Goal: Book appointment/travel/reservation

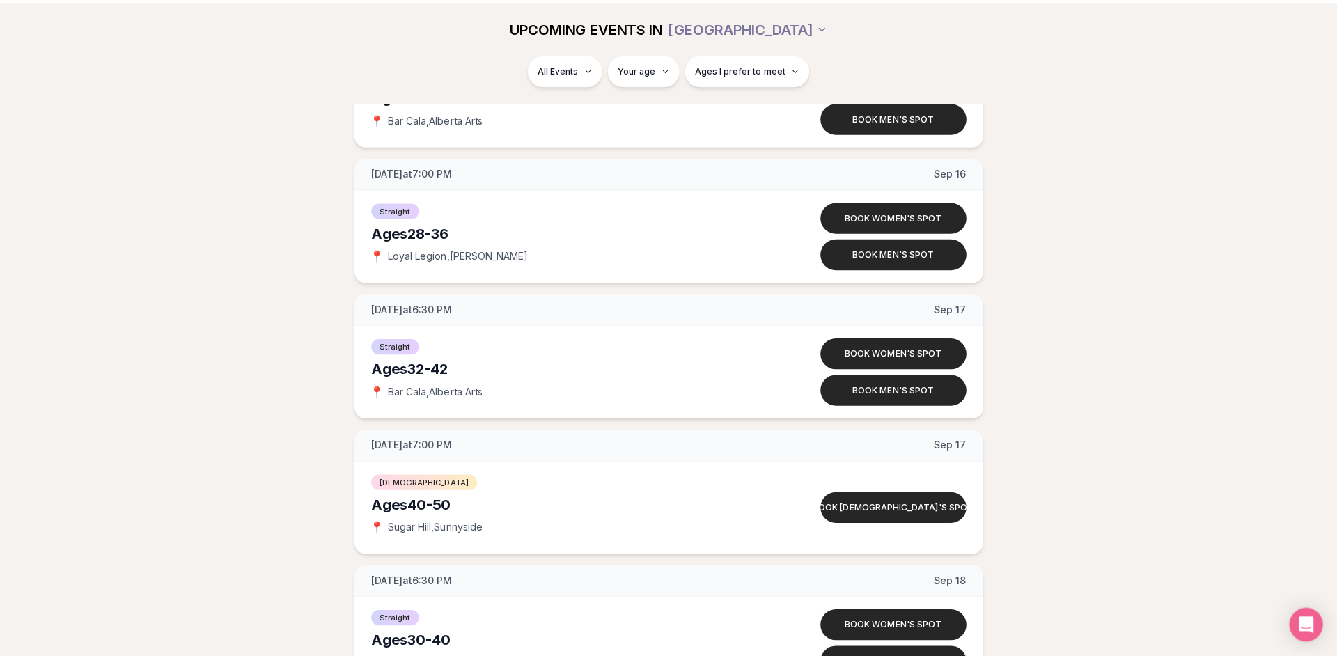
scroll to position [4734, 0]
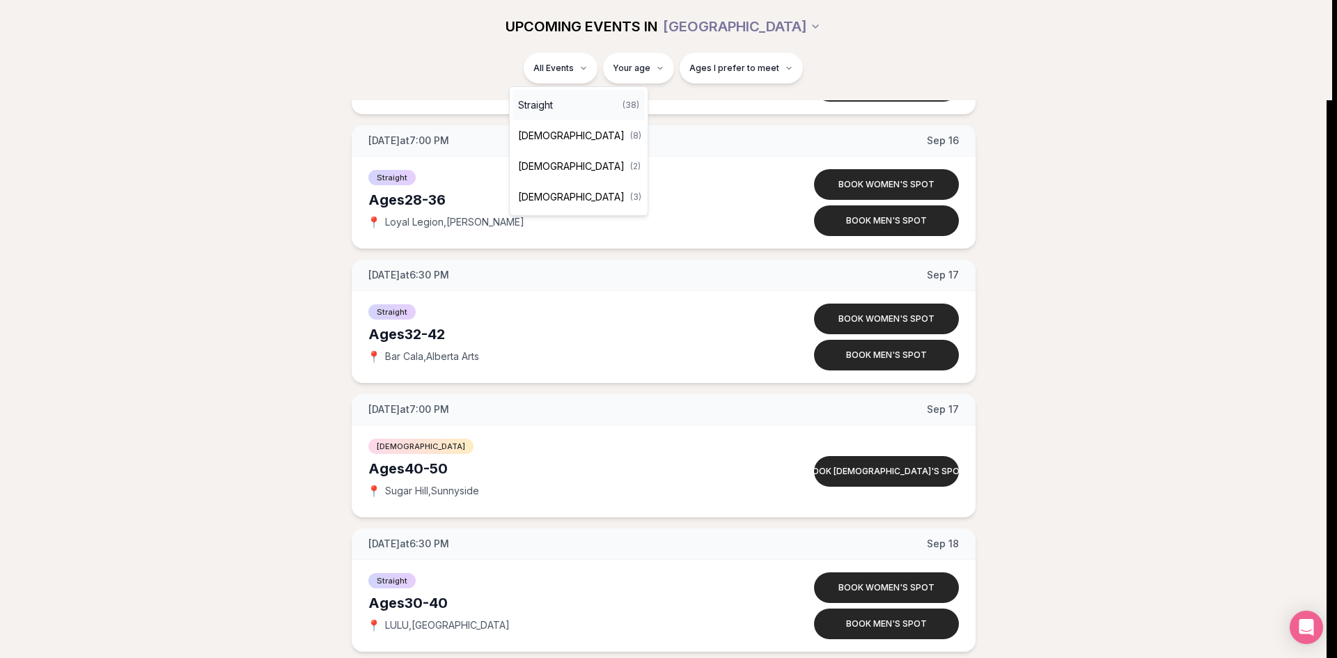
click at [558, 107] on div "Straight ( 38 )" at bounding box center [578, 105] width 132 height 31
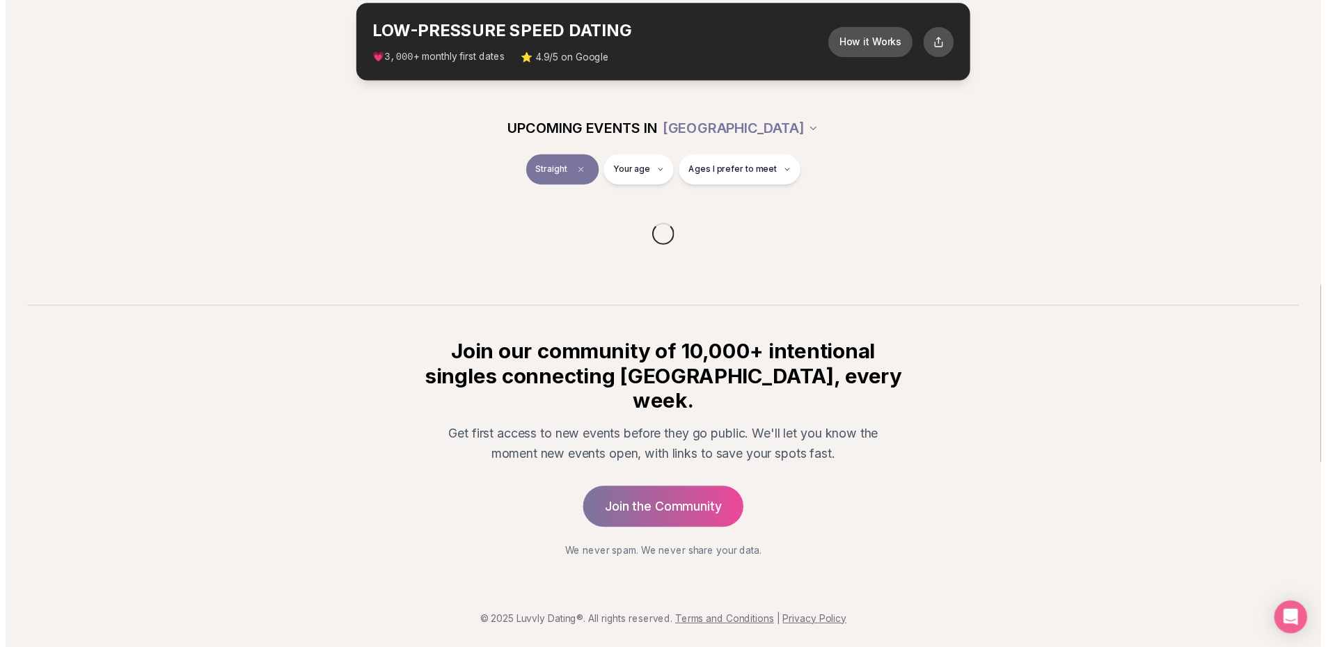
scroll to position [45, 0]
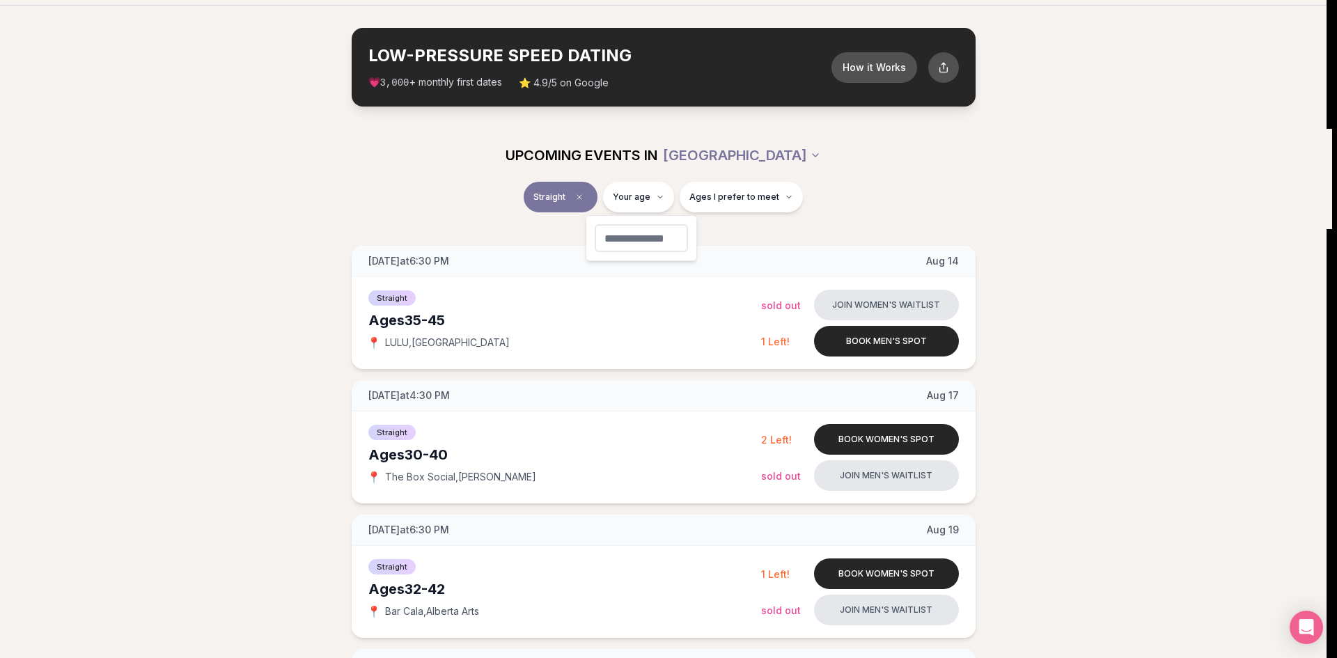
type input "**"
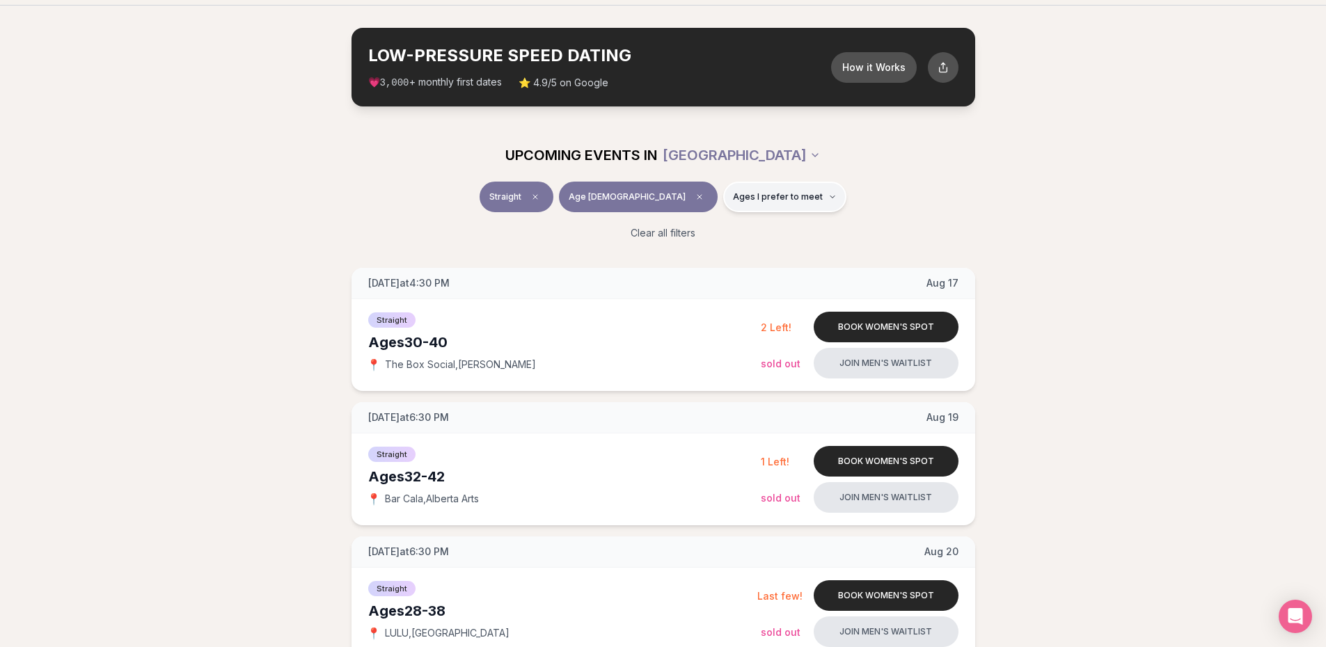
click at [762, 200] on span "Ages I prefer to meet" at bounding box center [778, 196] width 90 height 11
click at [740, 249] on span "Around my age" at bounding box center [735, 251] width 70 height 14
click at [691, 249] on button "Around my age" at bounding box center [685, 250] width 11 height 11
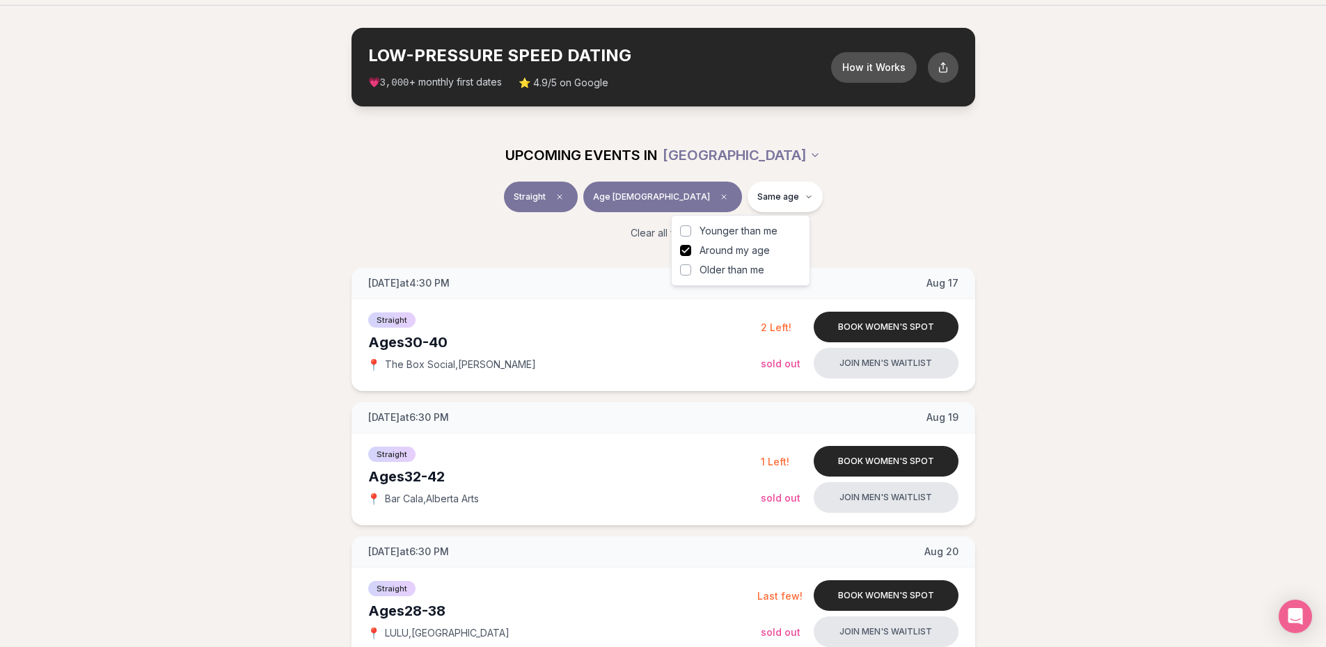
click at [744, 230] on span "Younger than me" at bounding box center [739, 231] width 78 height 14
click at [691, 230] on button "Younger than me" at bounding box center [685, 231] width 11 height 11
click at [920, 221] on div "Clear all filters" at bounding box center [664, 233] width 780 height 31
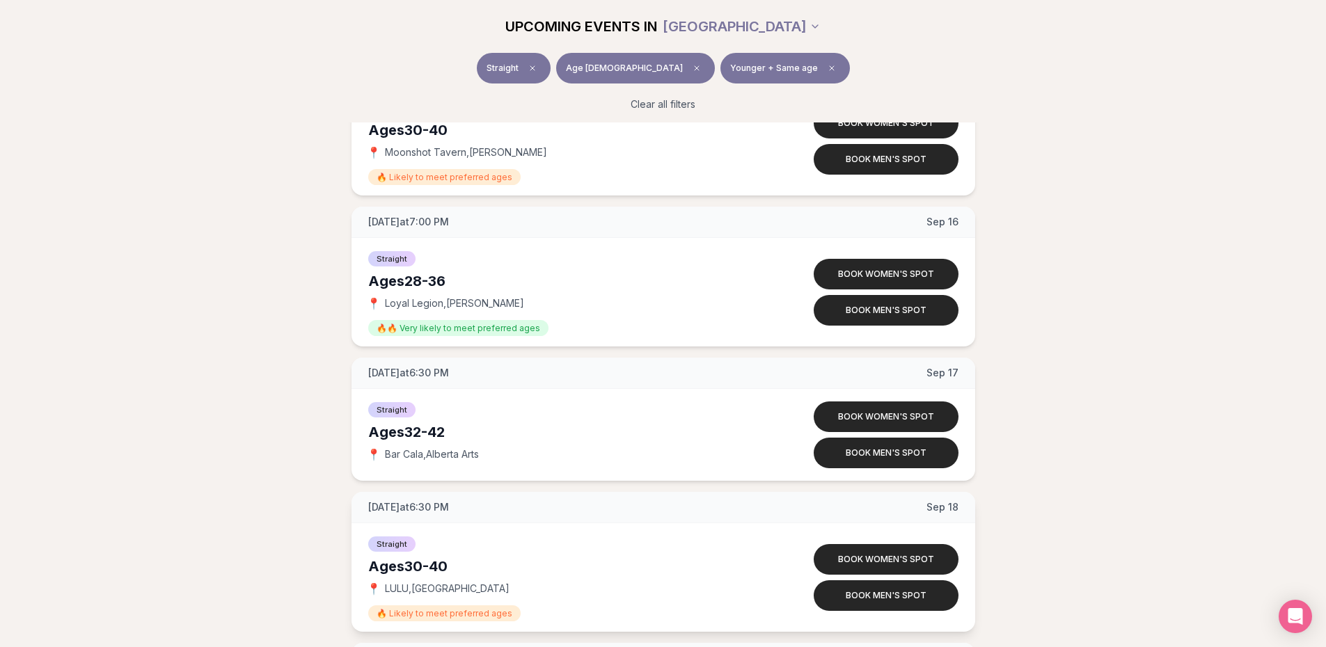
scroll to position [2558, 0]
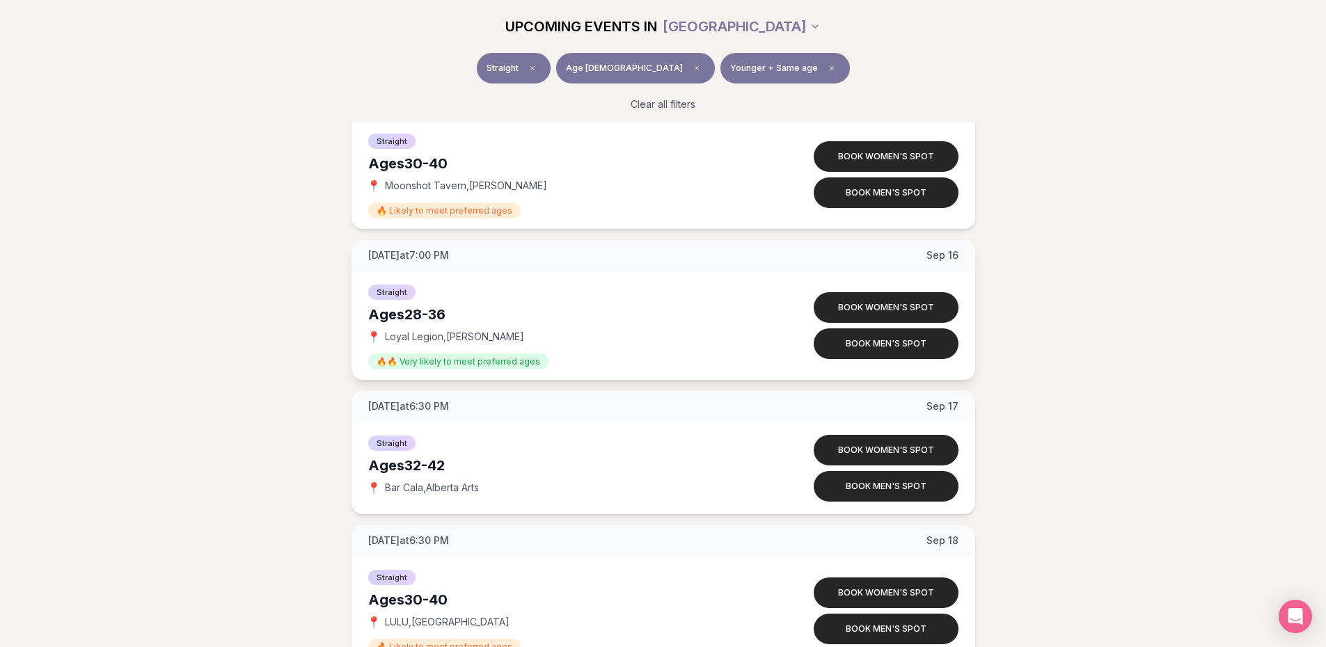
click at [479, 255] on div "[DATE] at 7:00 PM [DATE]" at bounding box center [664, 255] width 624 height 31
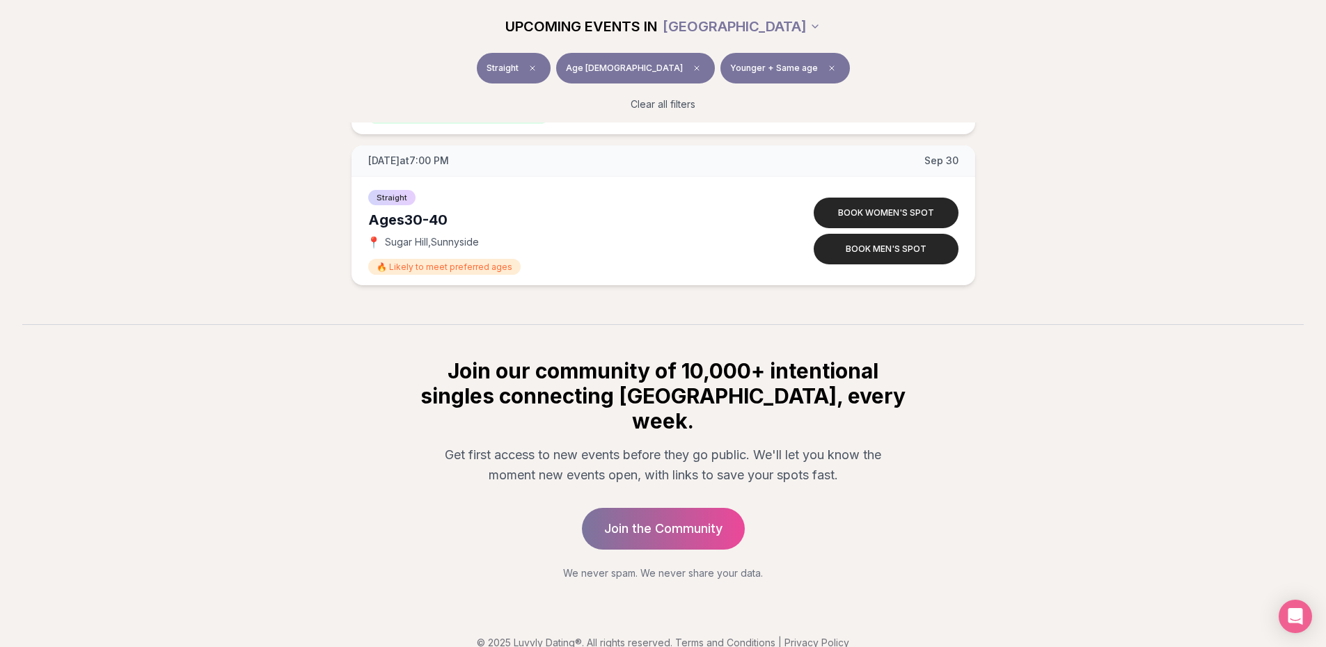
scroll to position [86, 0]
